Goal: Information Seeking & Learning: Find specific fact

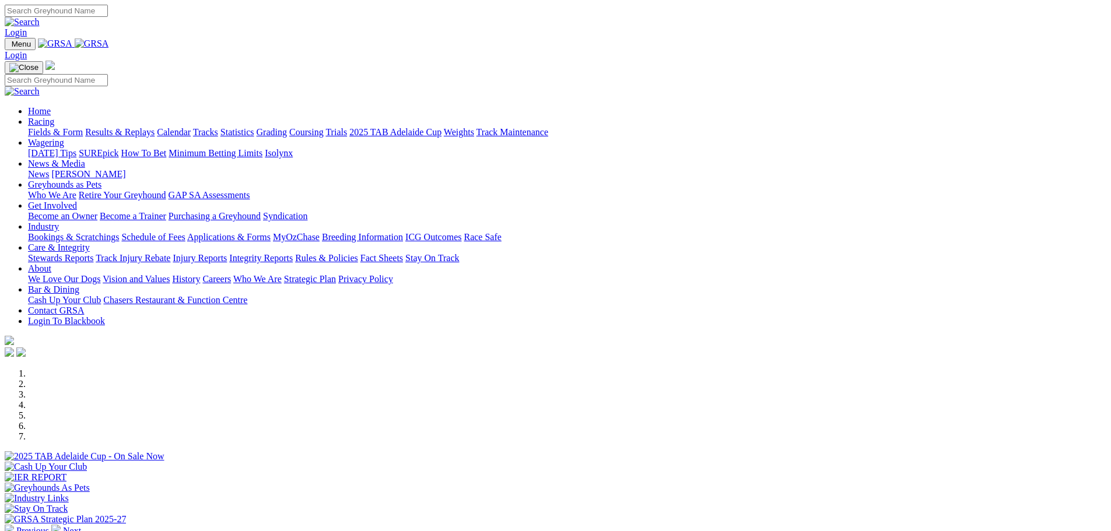
click at [93, 253] on link "Stewards Reports" at bounding box center [60, 258] width 65 height 10
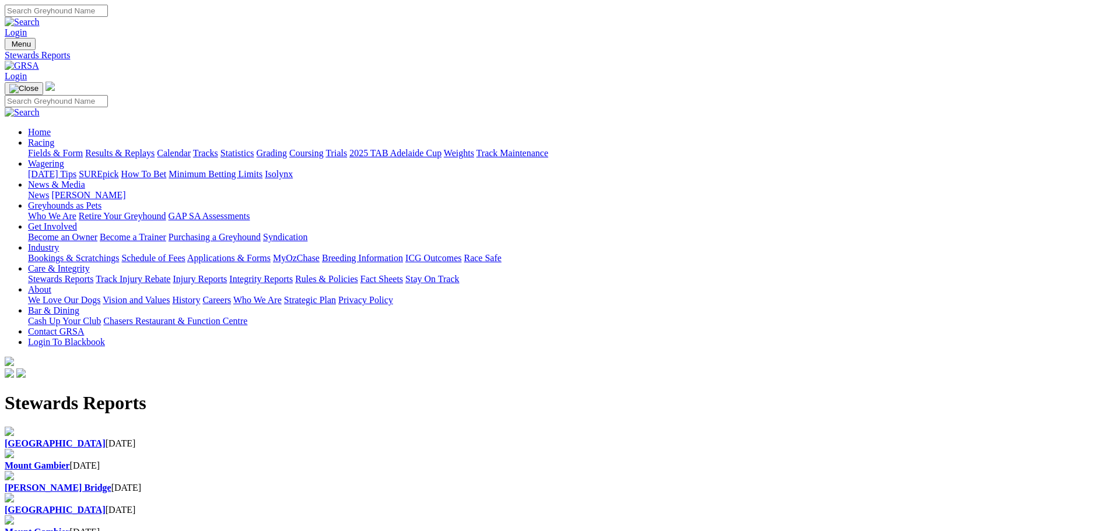
click at [243, 392] on h1 "Stewards Reports" at bounding box center [555, 403] width 1101 height 22
click at [231, 438] on div "Angle Park 25 Aug 2025" at bounding box center [555, 443] width 1101 height 10
click at [155, 148] on link "Results & Replays" at bounding box center [119, 153] width 69 height 10
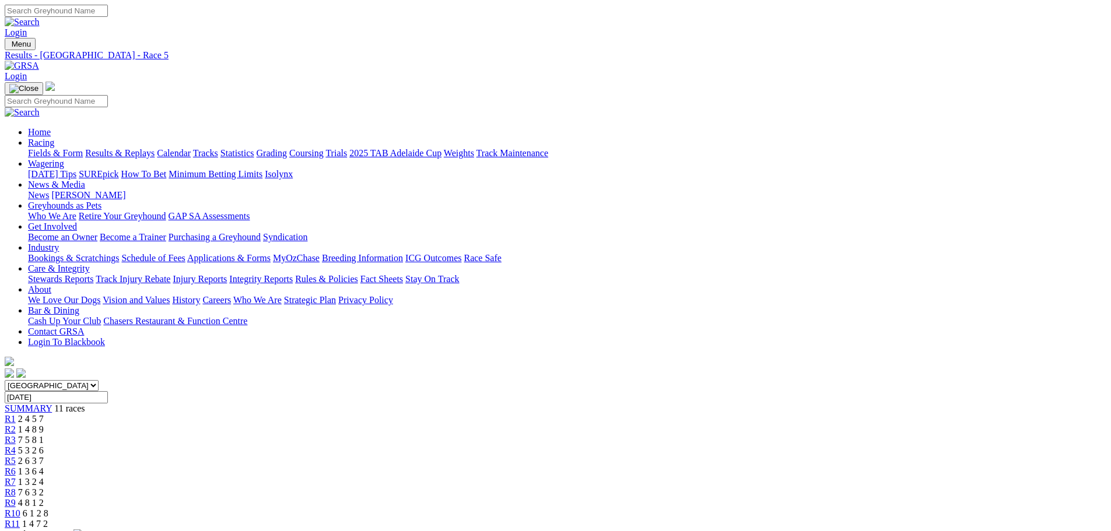
scroll to position [346, 0]
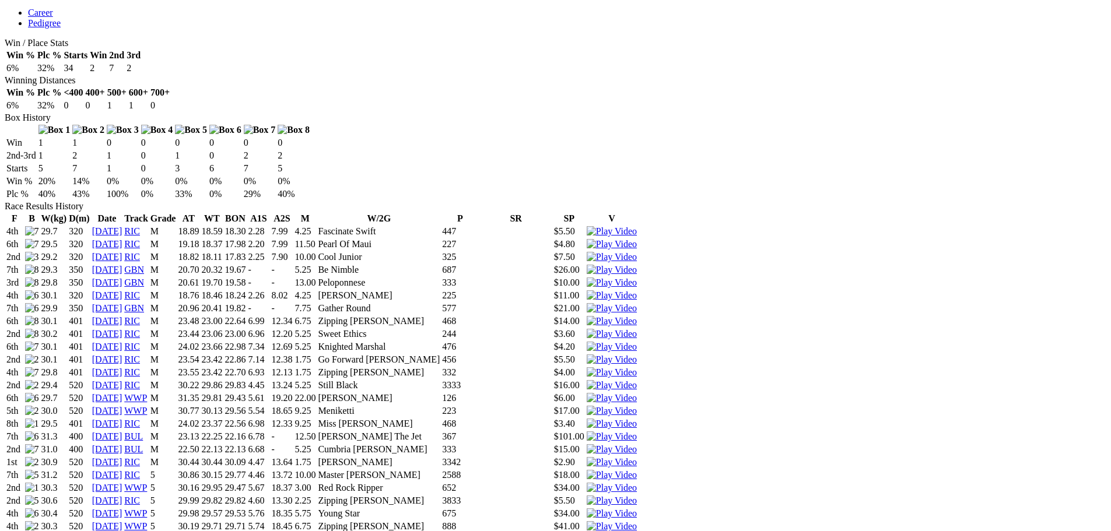
scroll to position [816, 0]
